Goal: Entertainment & Leisure: Consume media (video, audio)

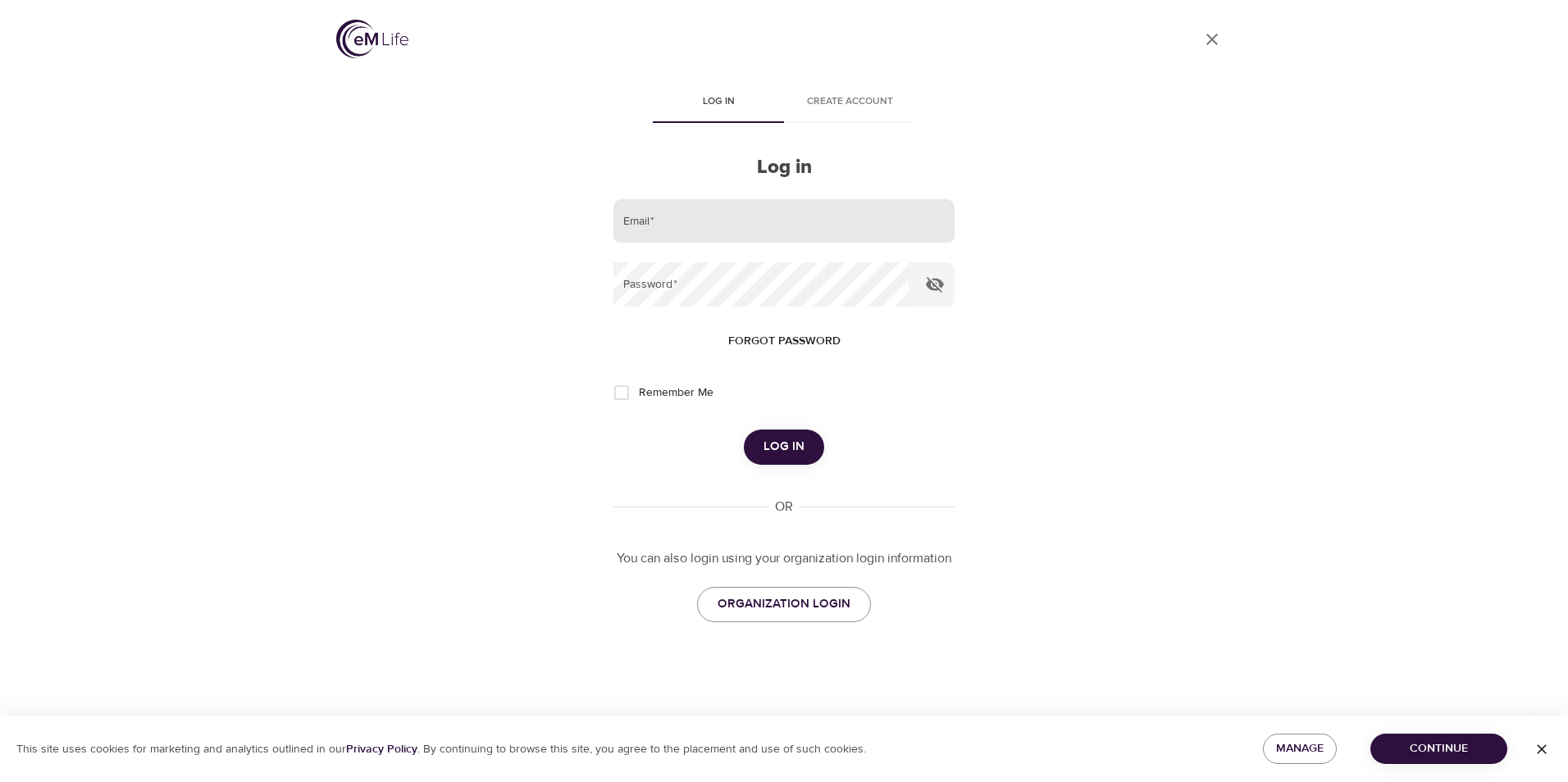
click at [694, 228] on input "email" at bounding box center [784, 221] width 341 height 45
type input "[EMAIL_ADDRESS][DOMAIN_NAME]"
click at [744, 430] on button "Log in" at bounding box center [784, 447] width 81 height 34
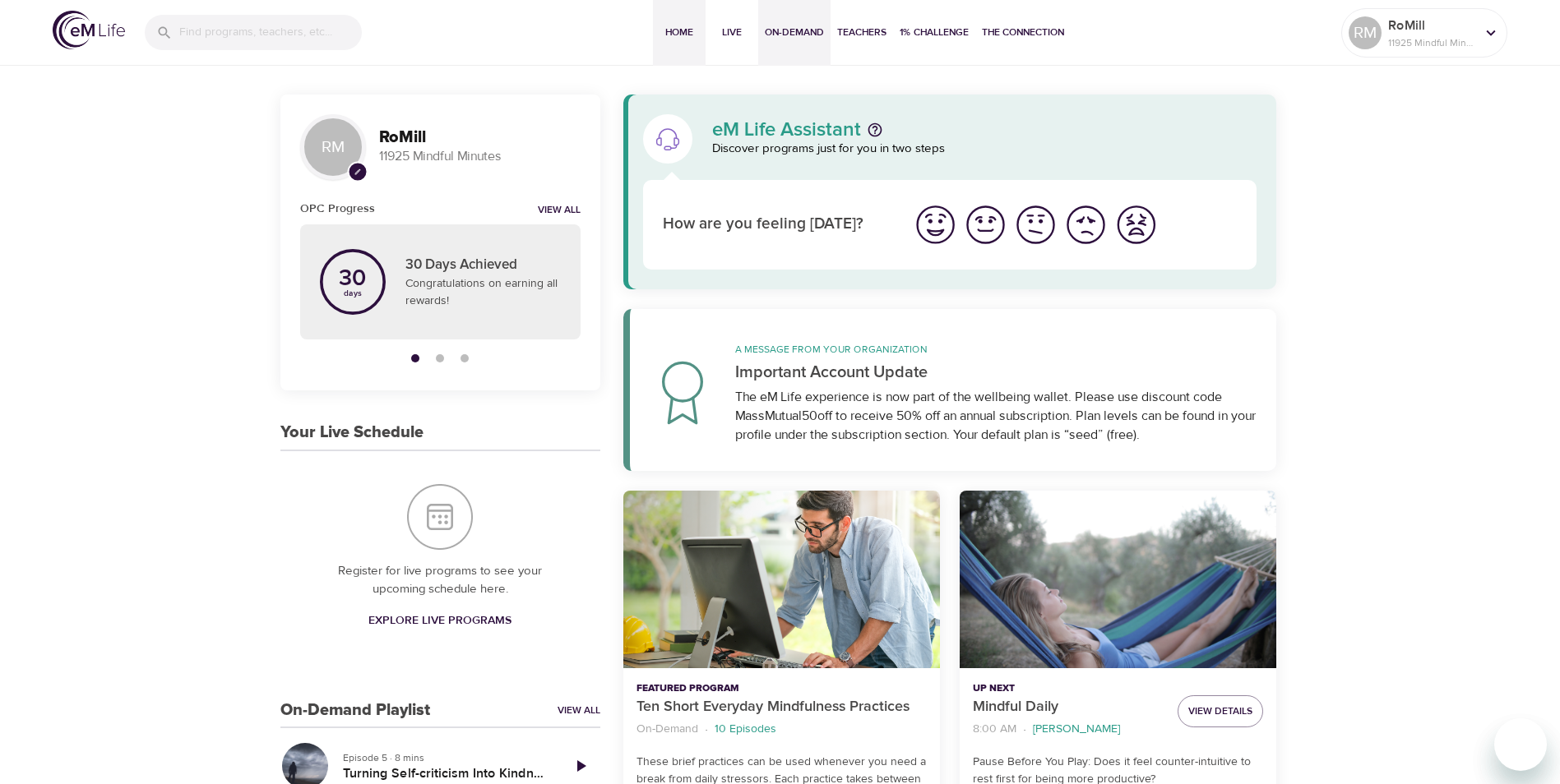
click at [800, 36] on span "On-Demand" at bounding box center [794, 33] width 59 height 17
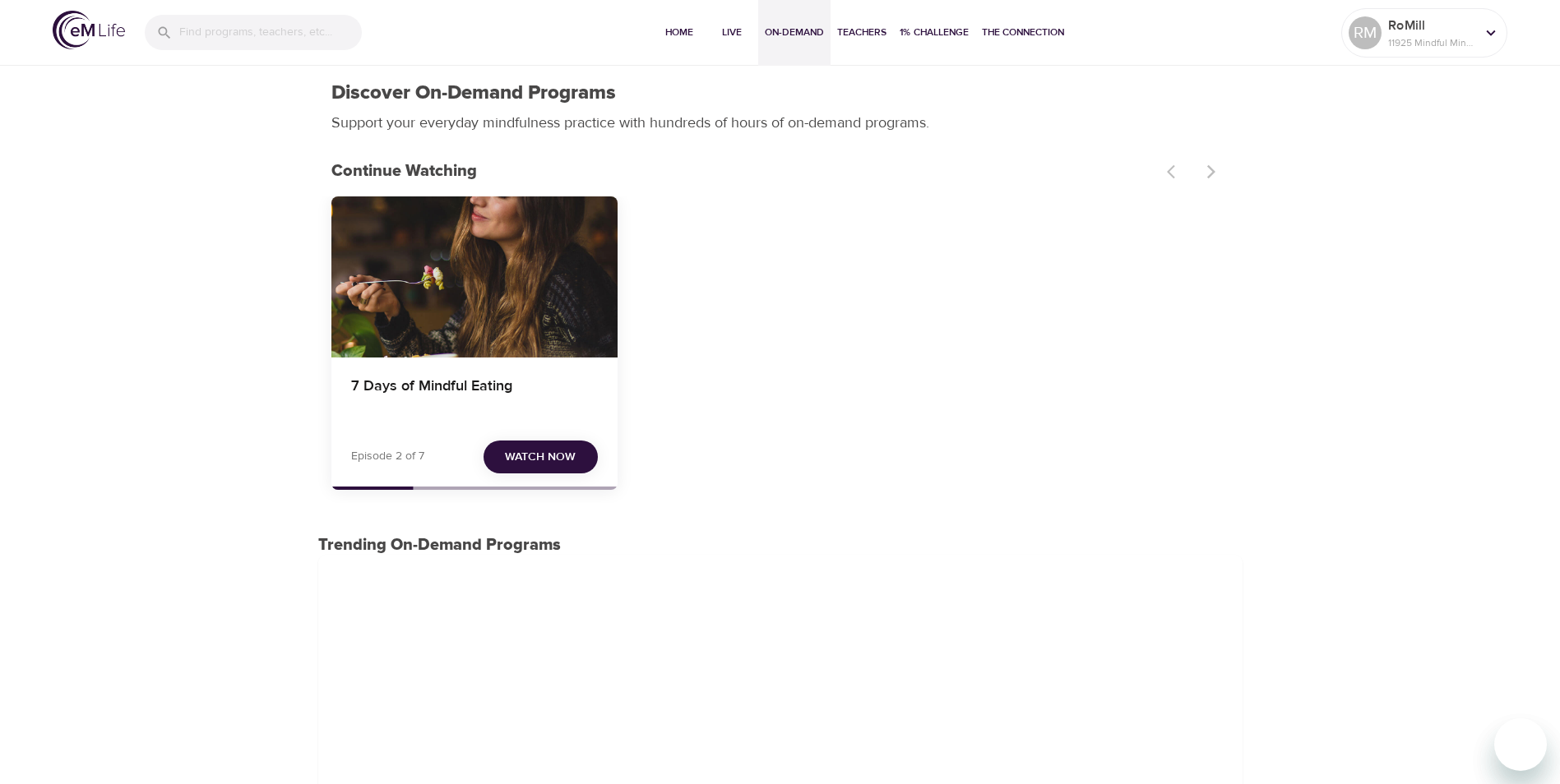
click at [550, 455] on span "Watch Now" at bounding box center [541, 458] width 71 height 21
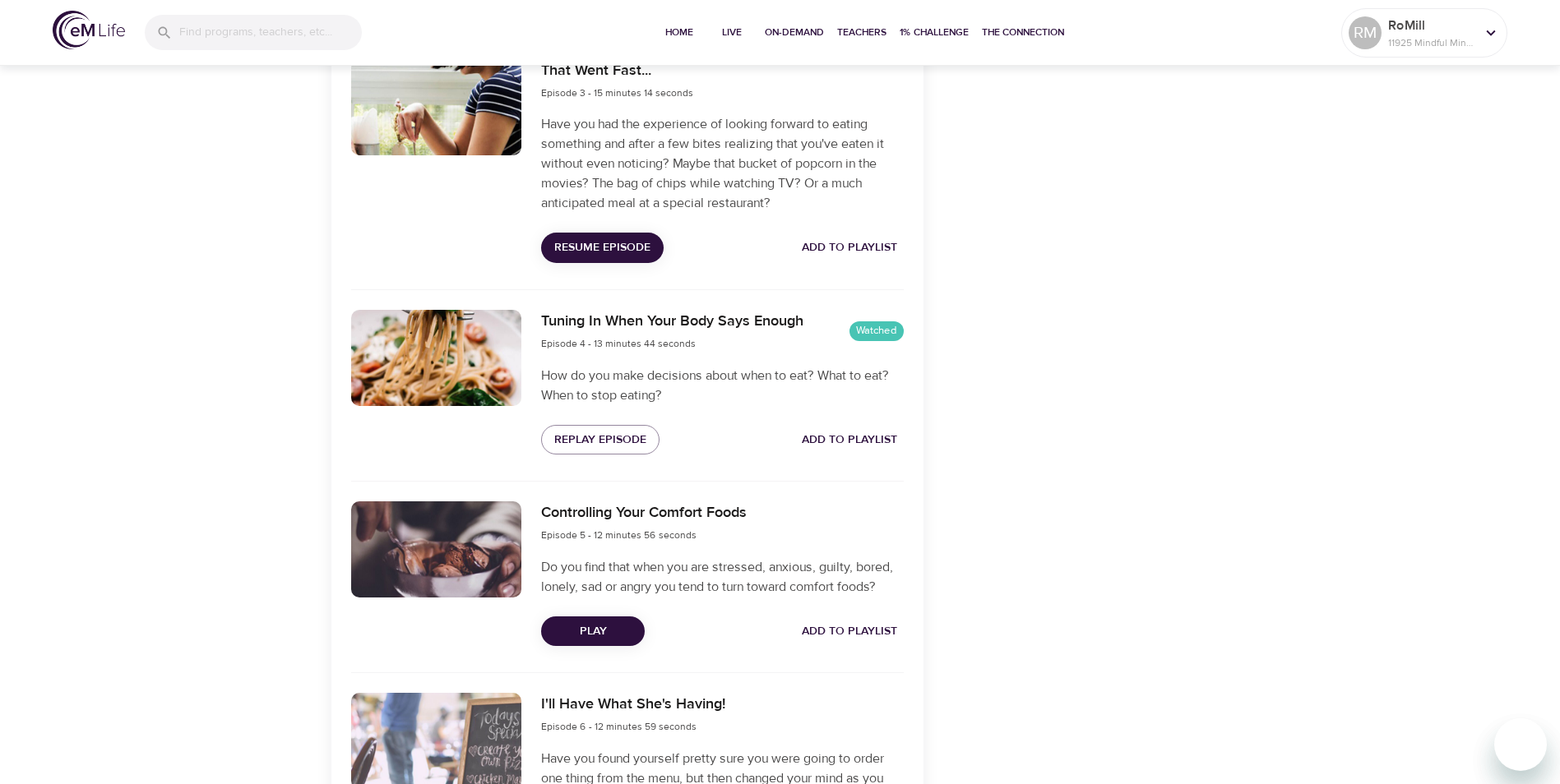
scroll to position [1316, 0]
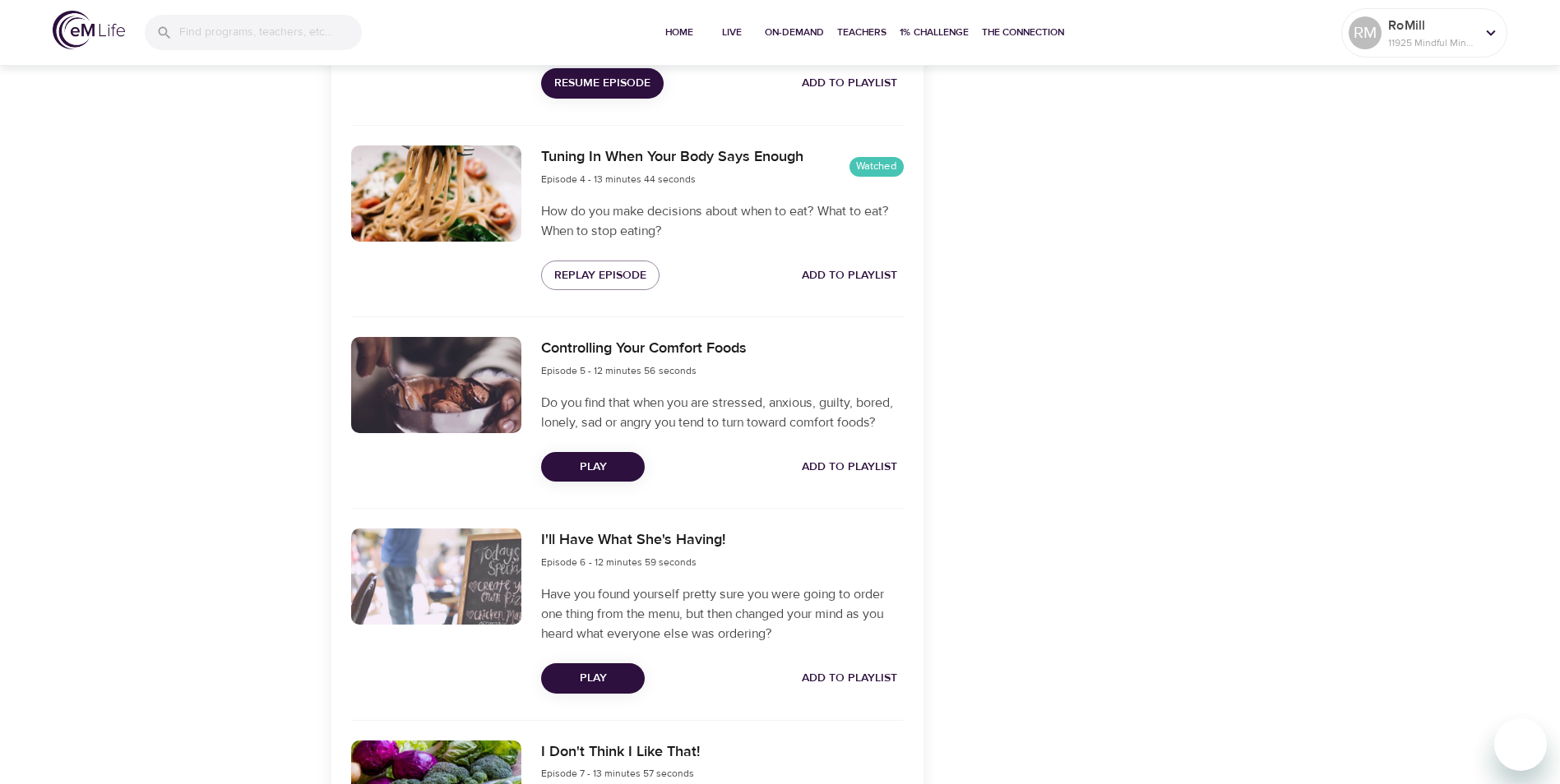
click at [610, 466] on span "Play" at bounding box center [593, 467] width 77 height 21
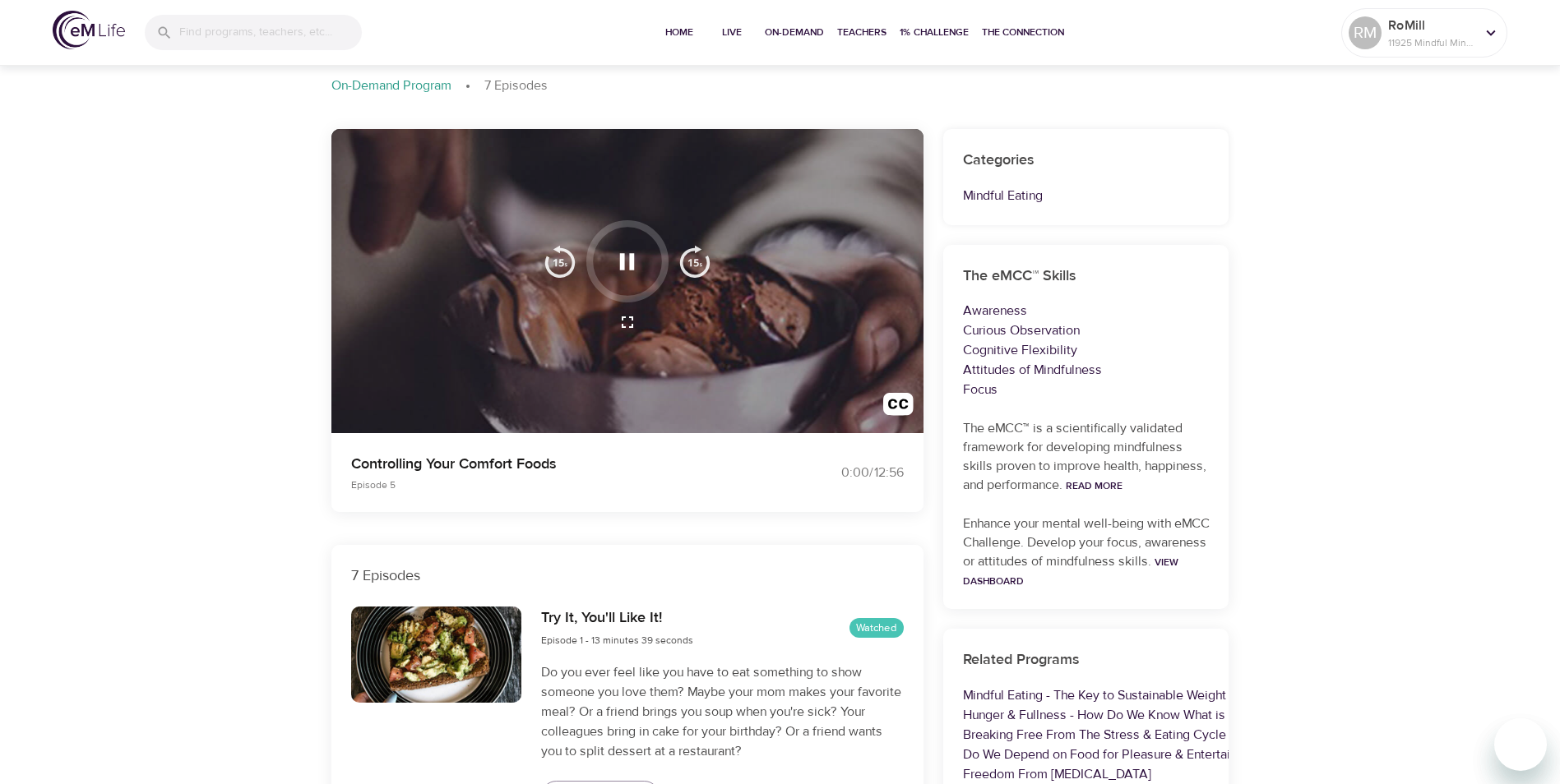
scroll to position [0, 0]
